Goal: Check status: Check status

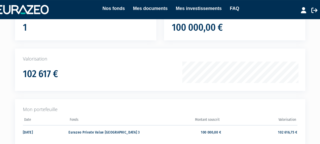
scroll to position [51, 0]
click at [32, 74] on h1 "102 617 €" at bounding box center [40, 74] width 35 height 11
drag, startPoint x: 32, startPoint y: 74, endPoint x: 84, endPoint y: 62, distance: 54.3
click at [84, 62] on p "Valorisation" at bounding box center [160, 59] width 275 height 7
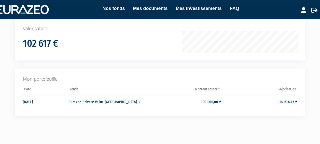
scroll to position [0, 0]
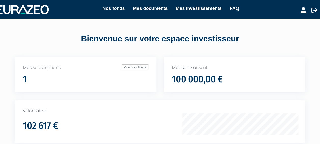
click at [194, 84] on h1 "100 000,00 €" at bounding box center [197, 79] width 51 height 11
click at [141, 65] on link "Mon portefeuille" at bounding box center [135, 67] width 27 height 6
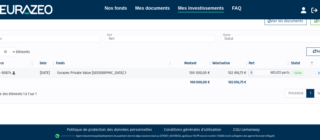
scroll to position [19, 16]
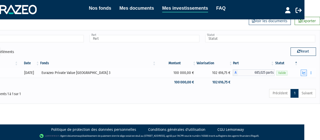
click at [304, 72] on icon "button" at bounding box center [304, 72] width 3 height 3
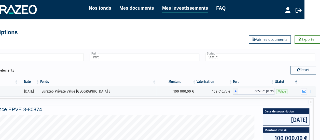
scroll to position [0, 0]
